Goal: Transaction & Acquisition: Book appointment/travel/reservation

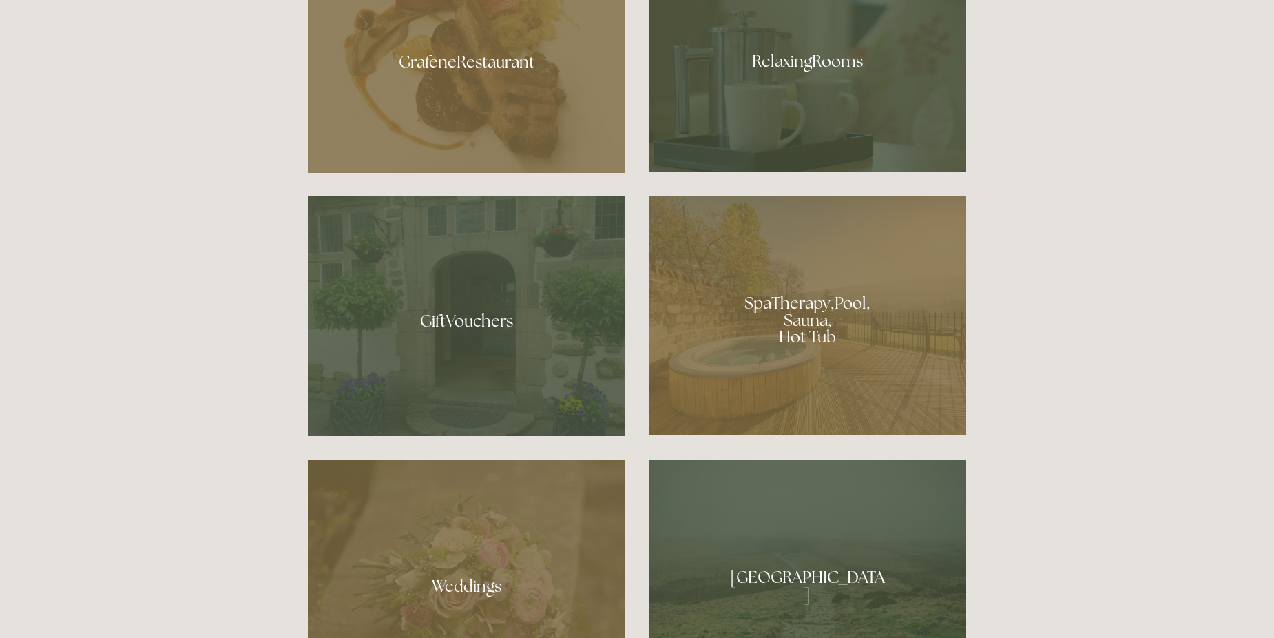
scroll to position [1171, 0]
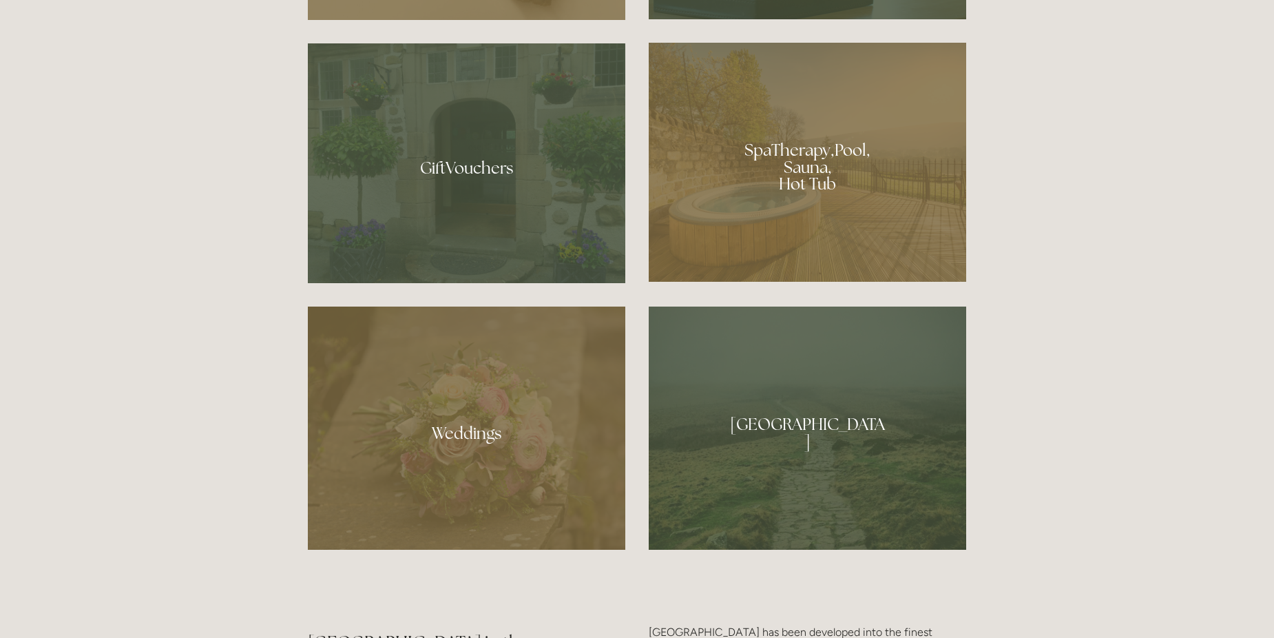
click at [796, 211] on div at bounding box center [808, 162] width 318 height 239
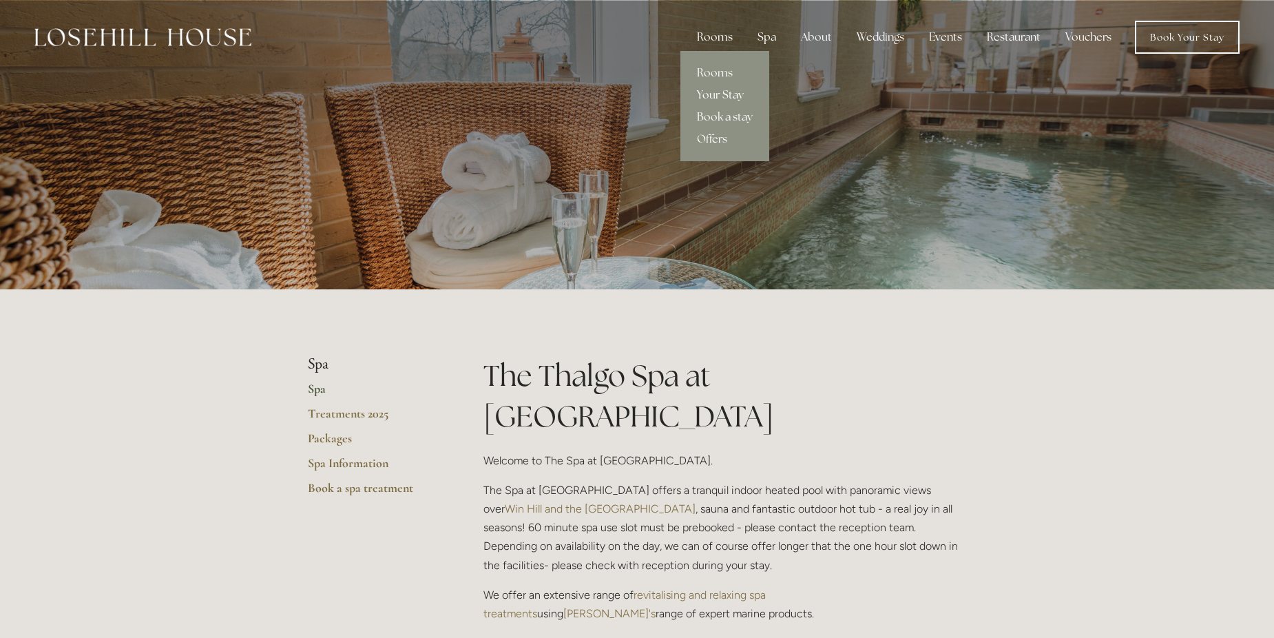
click at [714, 93] on link "Your Stay" at bounding box center [725, 95] width 89 height 22
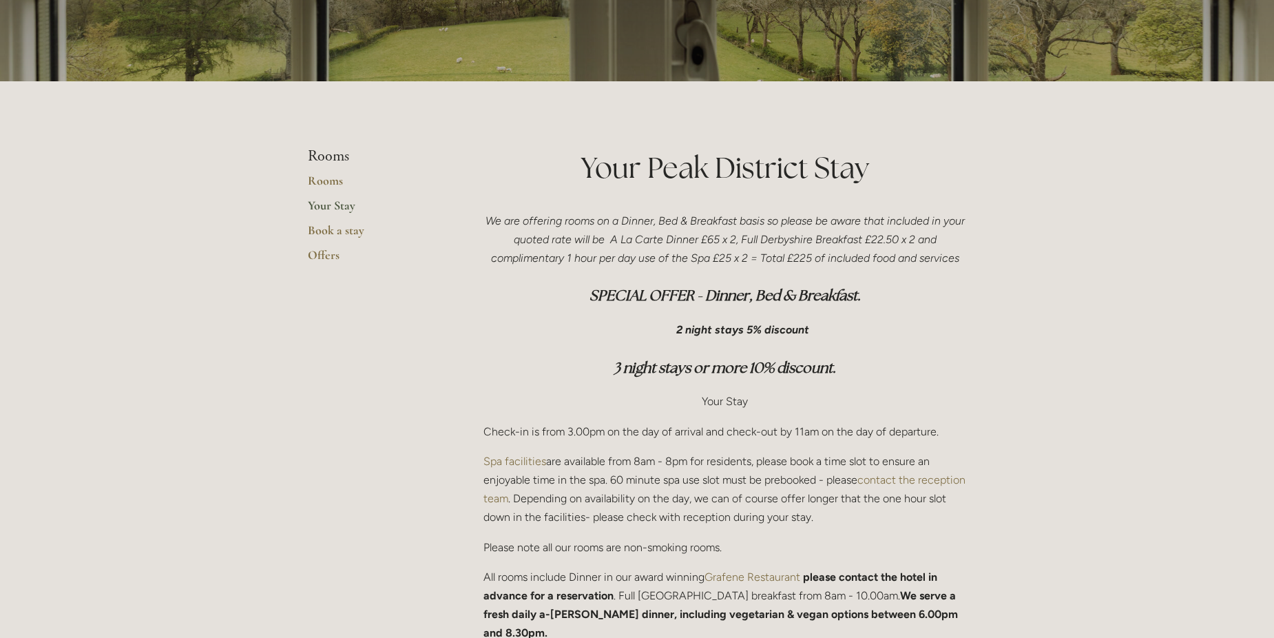
scroll to position [138, 0]
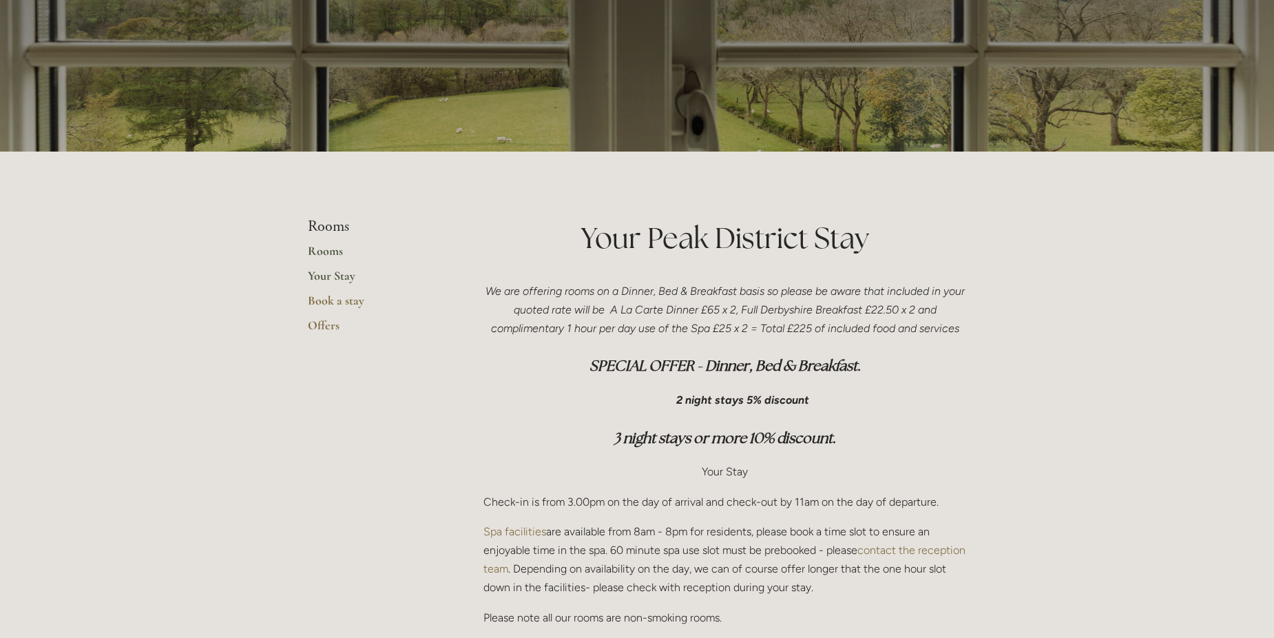
click at [331, 253] on link "Rooms" at bounding box center [374, 255] width 132 height 25
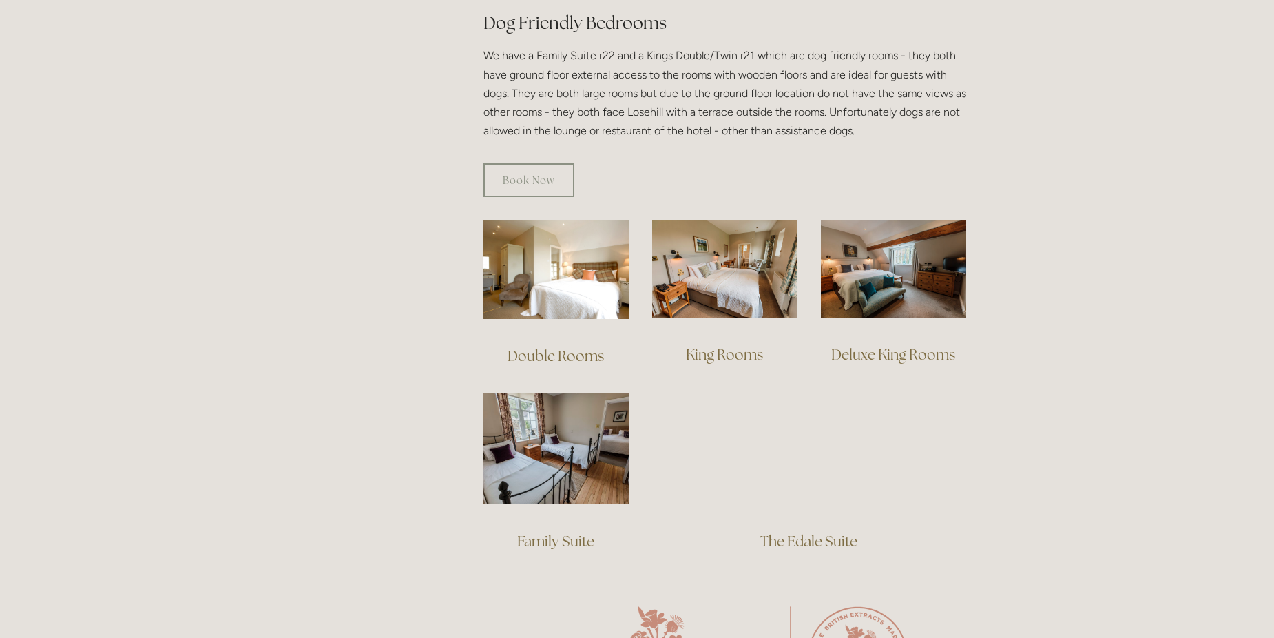
scroll to position [827, 0]
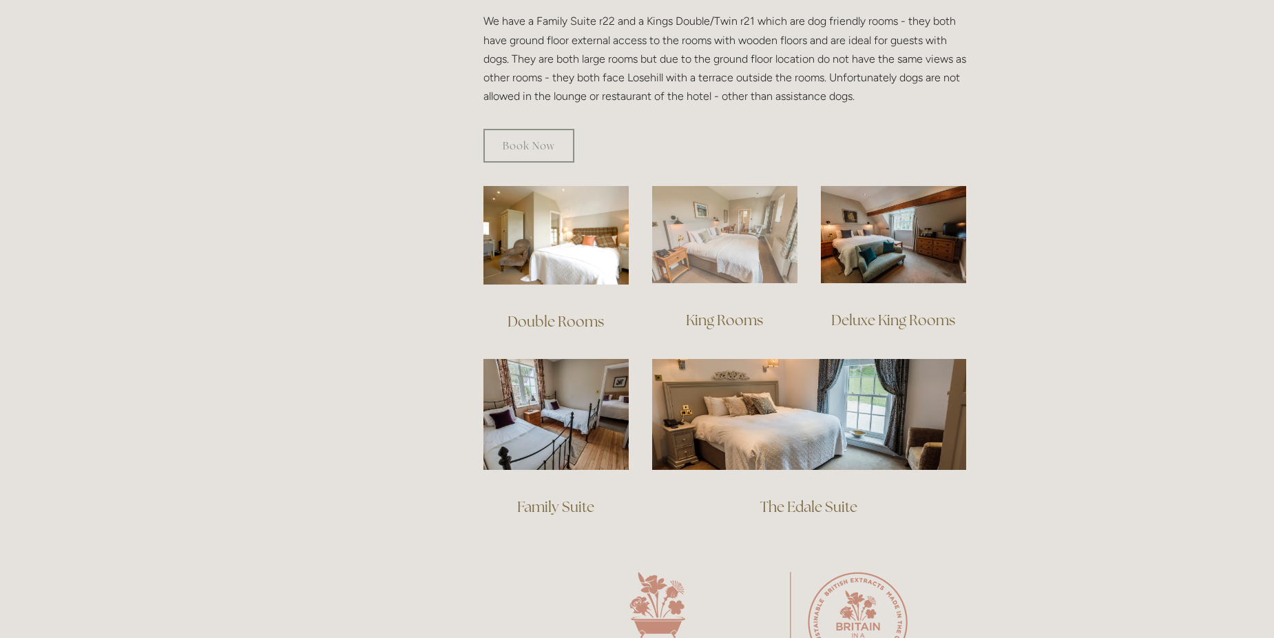
click at [736, 205] on img at bounding box center [724, 234] width 145 height 97
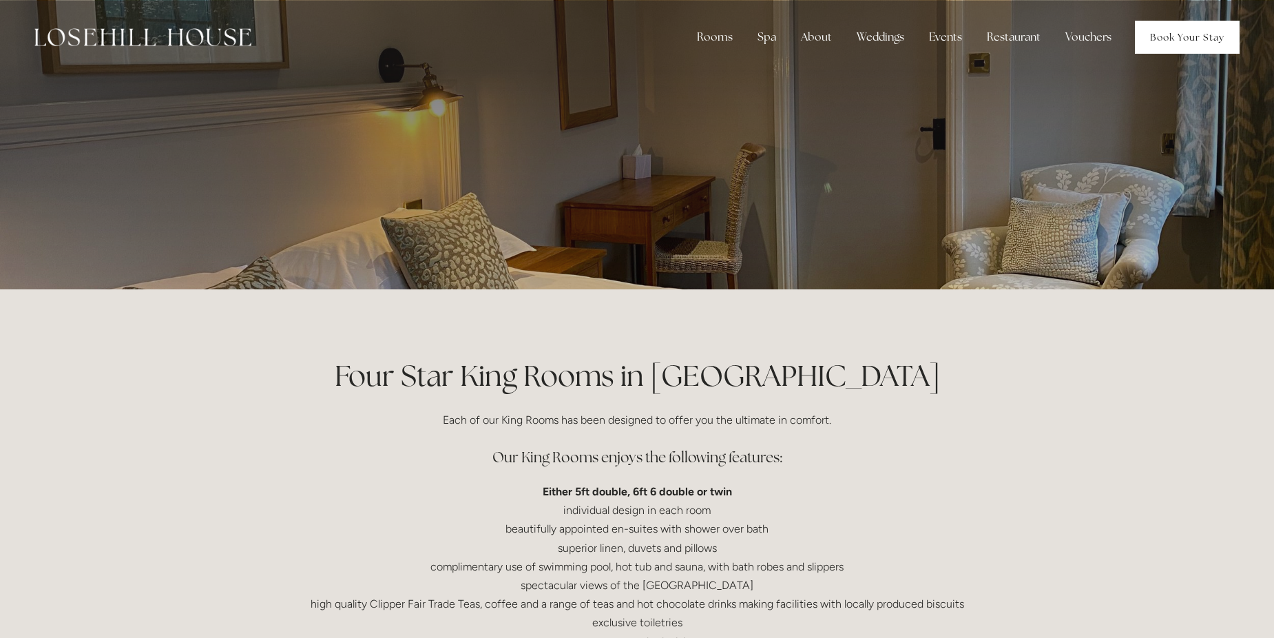
click at [1187, 26] on link "Book Your Stay" at bounding box center [1187, 37] width 105 height 33
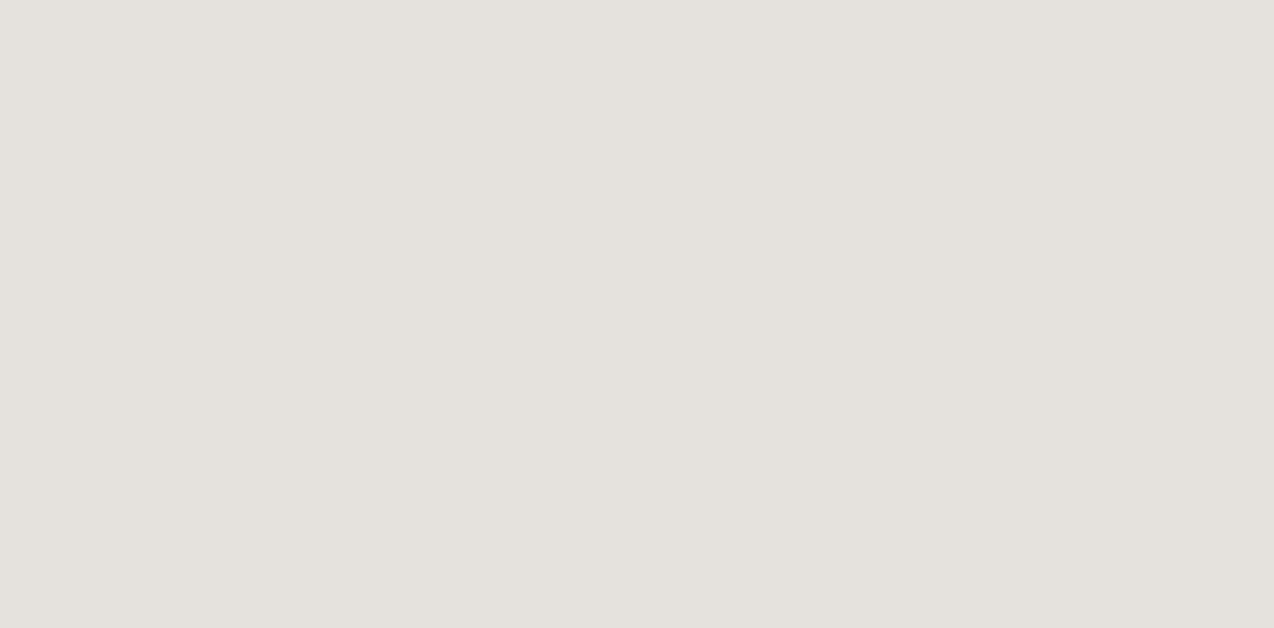
scroll to position [1033, 0]
